Goal: Information Seeking & Learning: Check status

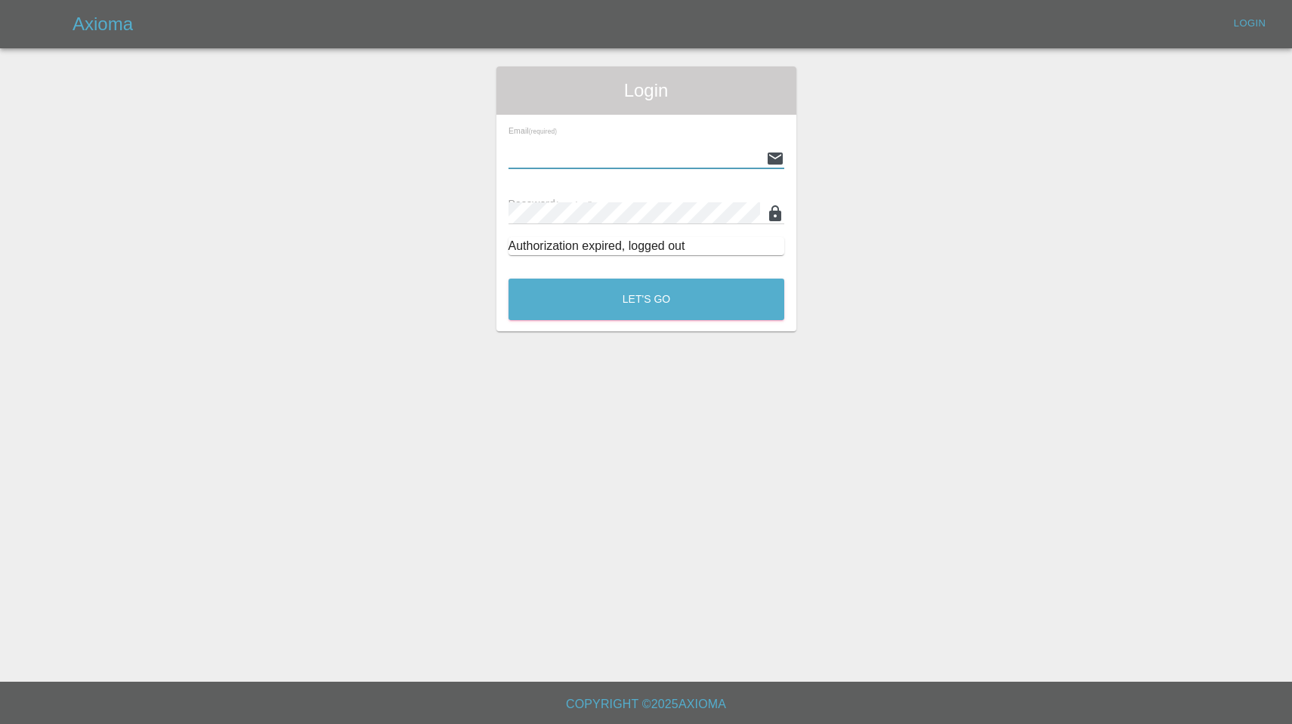
type input "[EMAIL_ADDRESS][DOMAIN_NAME]"
click at [646, 299] on button "Let's Go" at bounding box center [646, 300] width 276 height 42
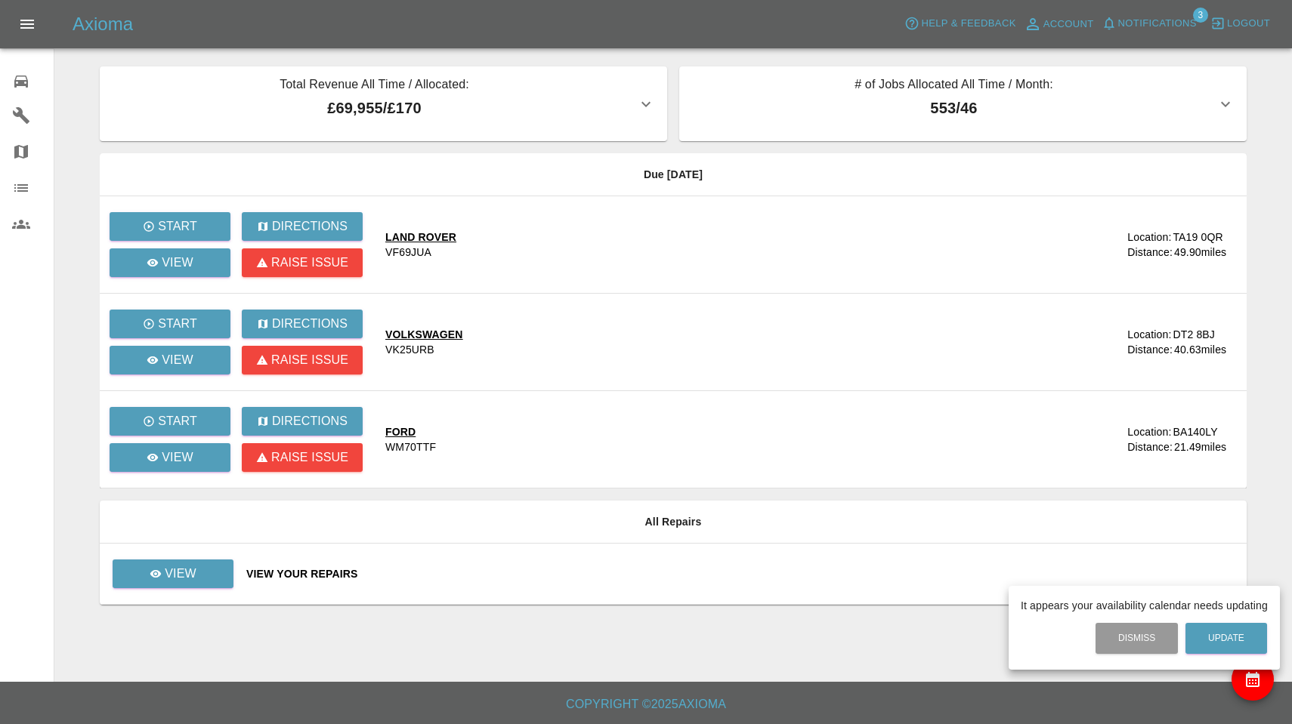
click at [1143, 23] on div at bounding box center [646, 362] width 1292 height 724
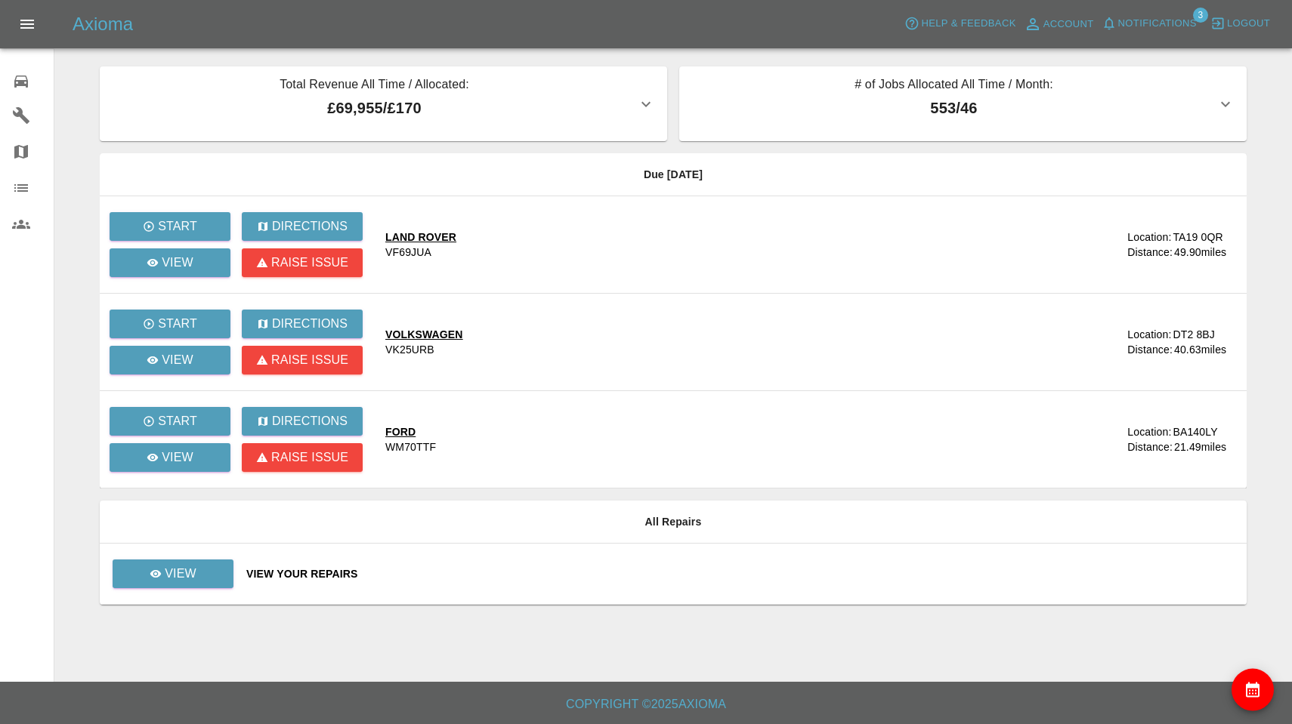
click at [1143, 23] on span "Notifications" at bounding box center [1157, 23] width 79 height 17
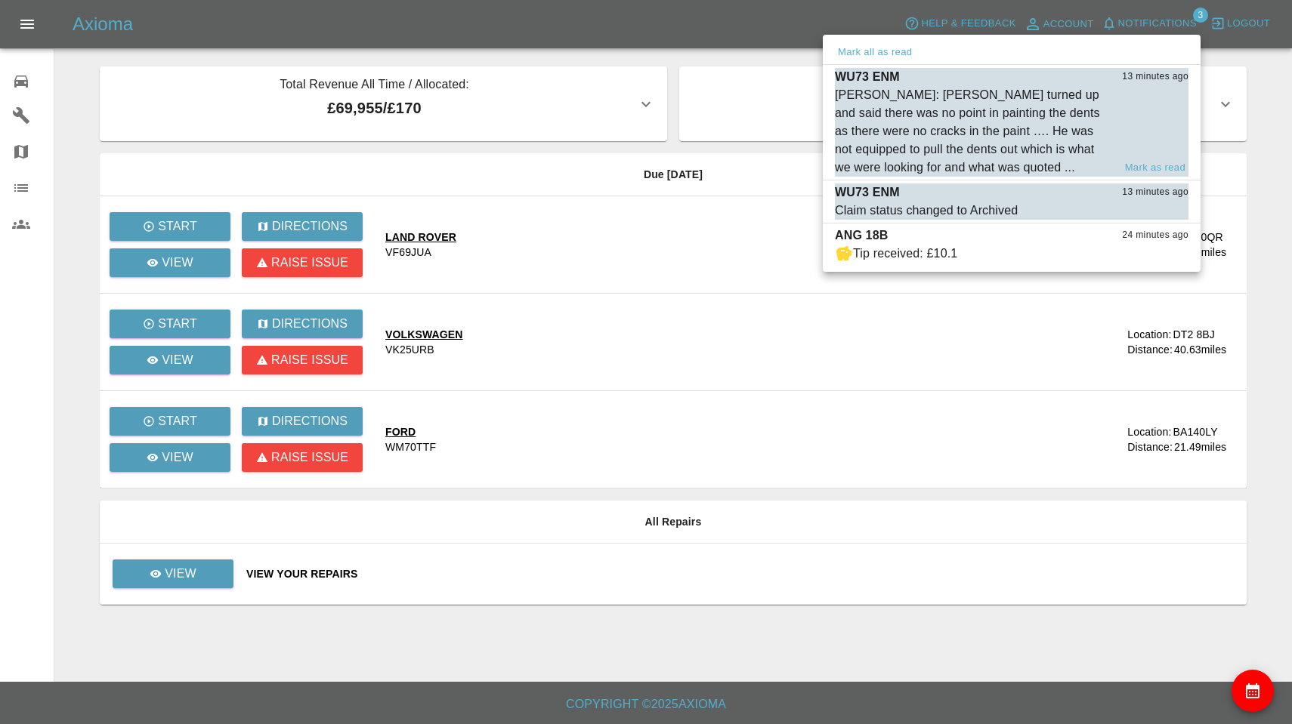
click at [1048, 118] on div "Saleem Anwar: Sam turned up and said there was no point in painting the dents a…" at bounding box center [974, 131] width 278 height 91
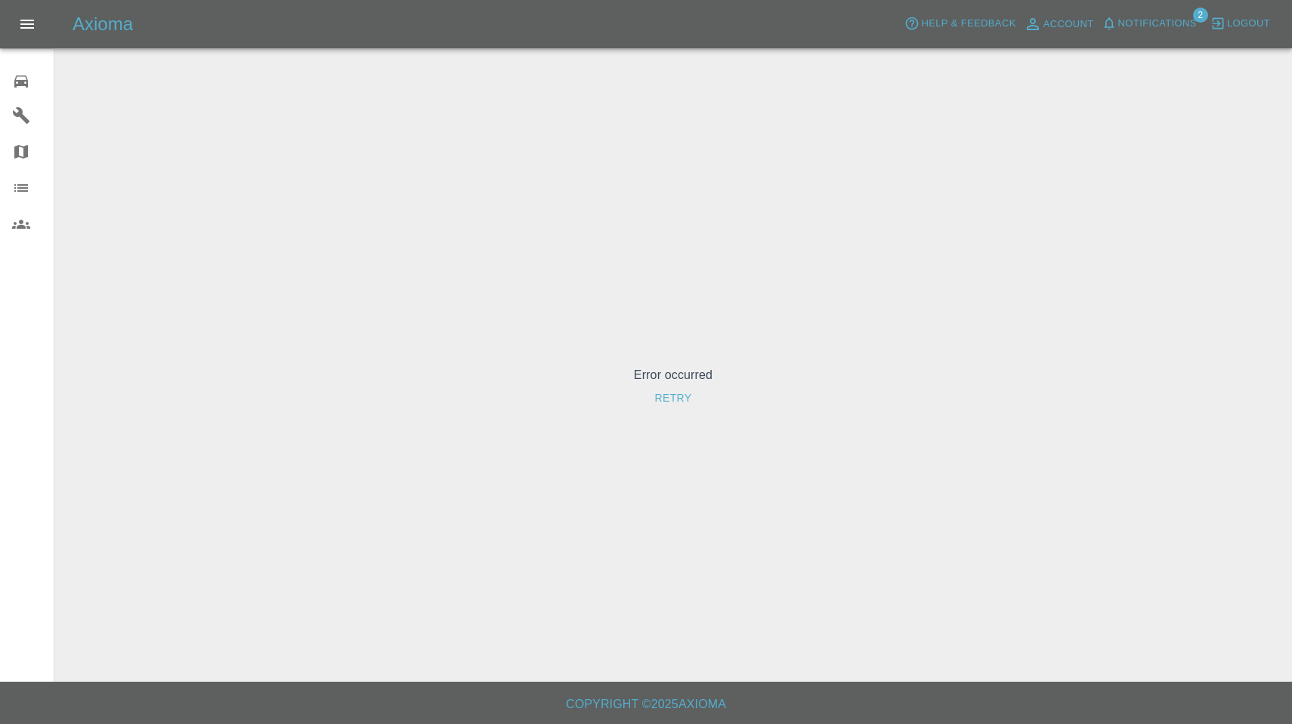
click at [681, 397] on button "Retry" at bounding box center [672, 398] width 49 height 28
click at [1160, 20] on span "Notifications" at bounding box center [1157, 23] width 79 height 17
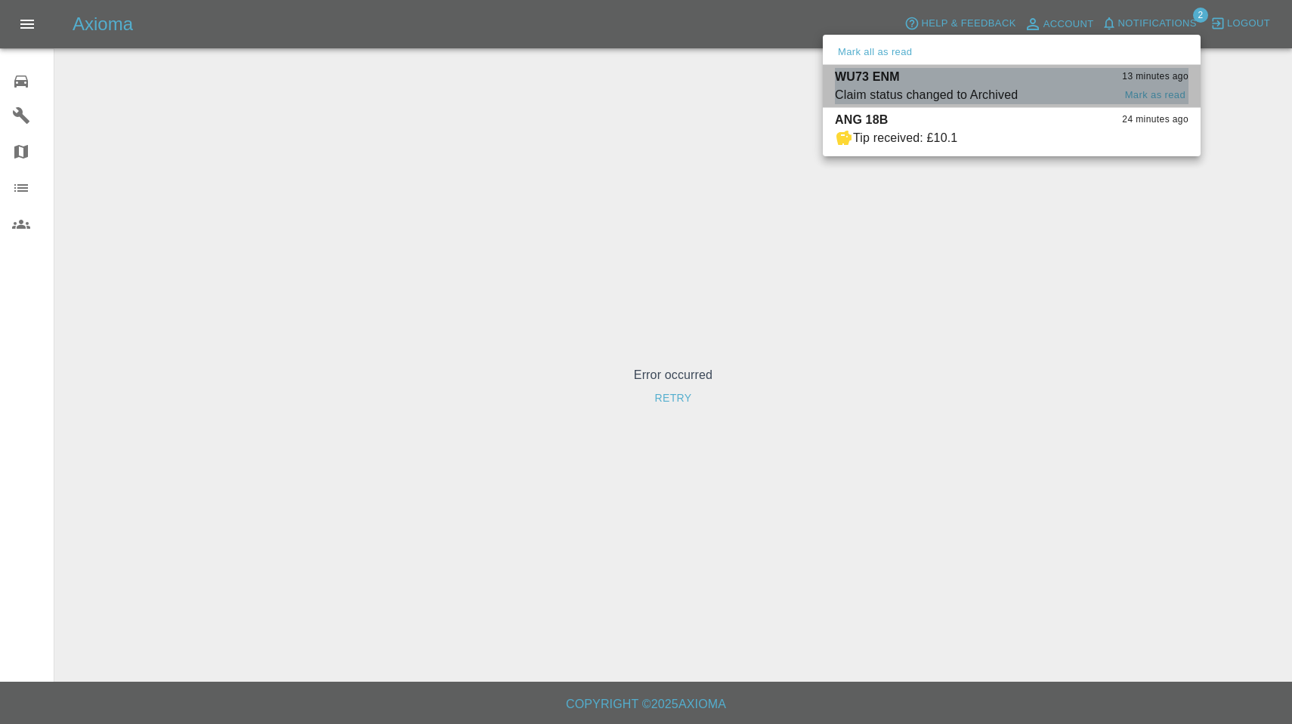
click at [992, 94] on div "Claim status changed to Archived" at bounding box center [926, 95] width 183 height 18
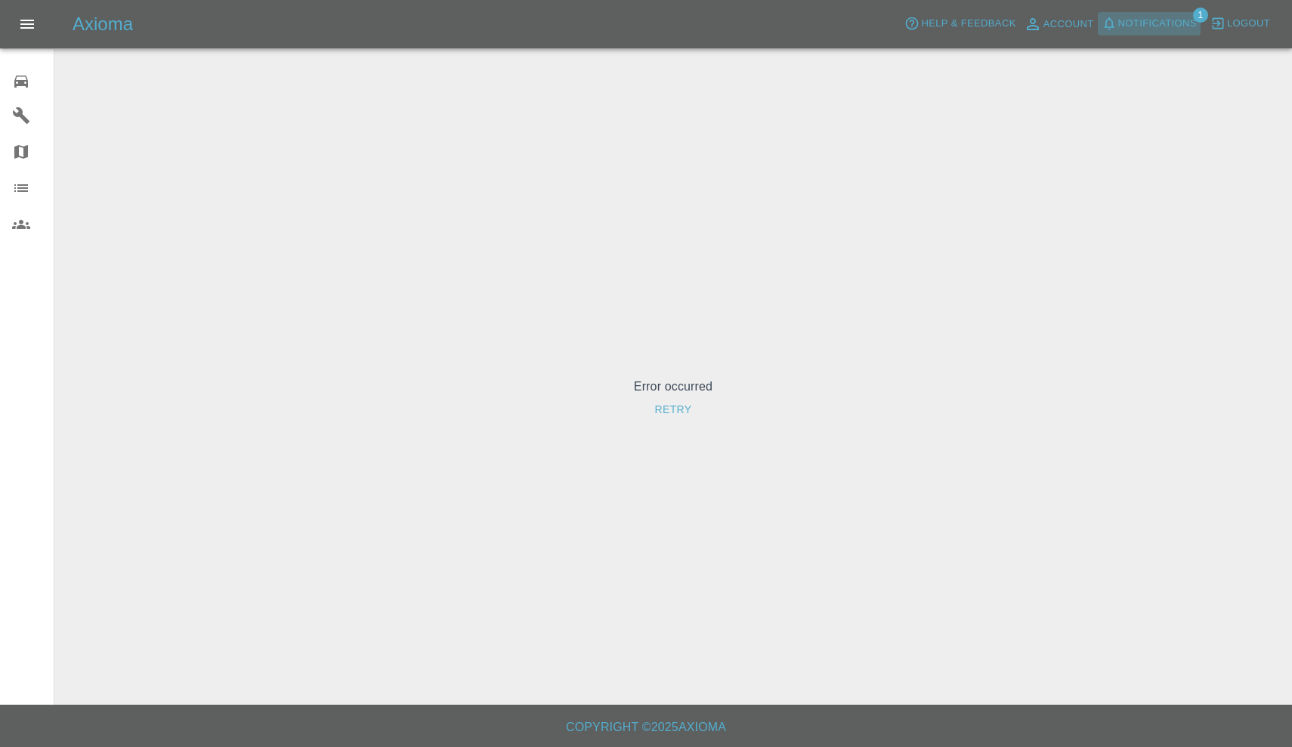
click at [1168, 19] on span "Notifications" at bounding box center [1157, 23] width 79 height 17
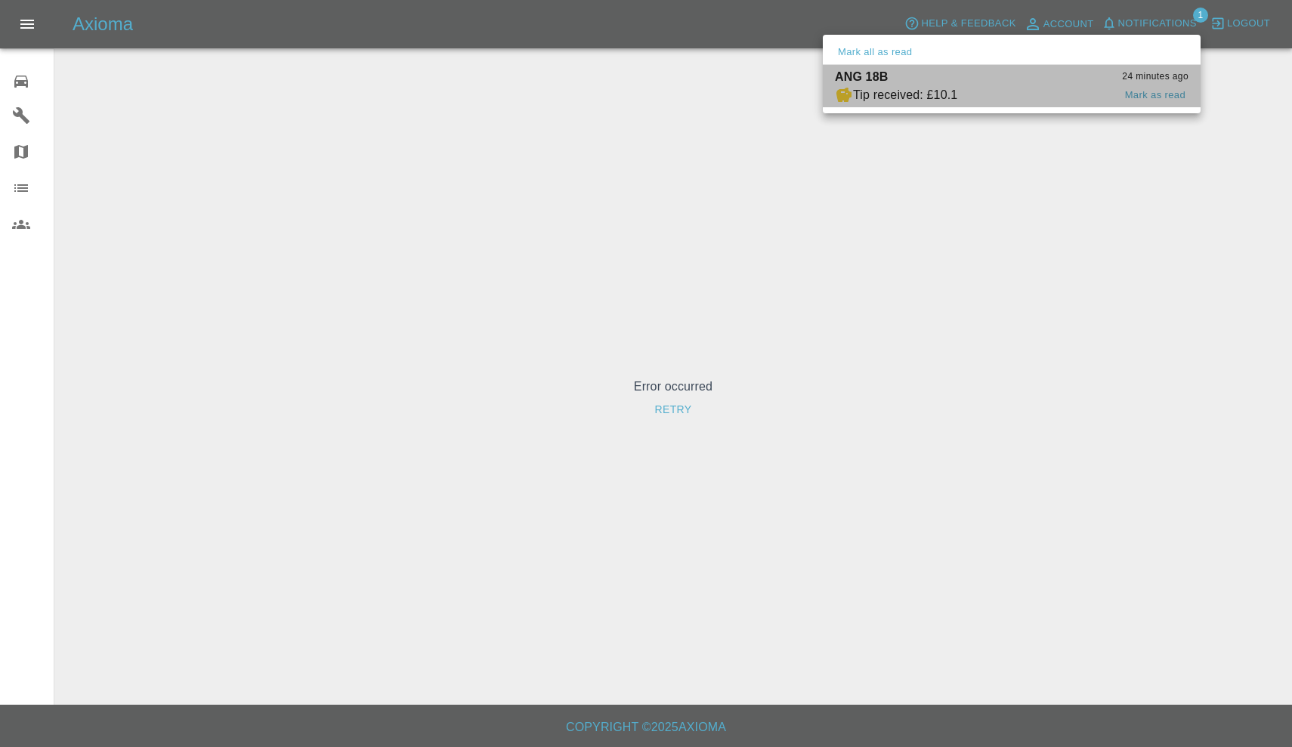
click at [992, 80] on div "ANG 18B 24 minutes ago" at bounding box center [1011, 77] width 353 height 18
